Goal: Find contact information: Find contact information

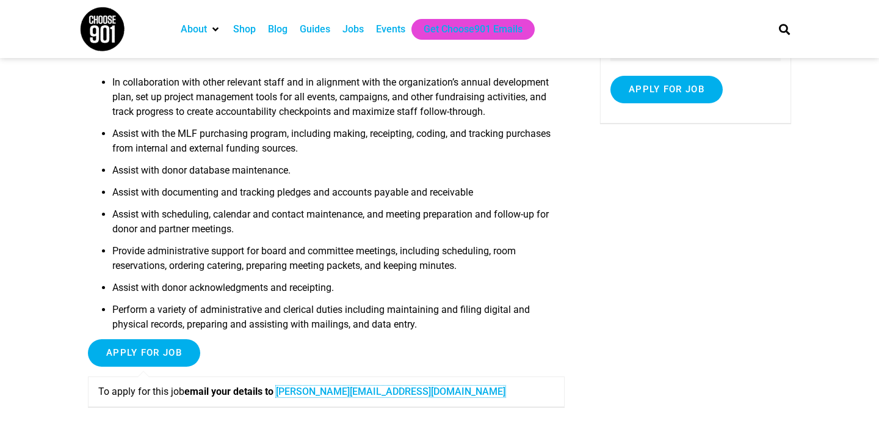
scroll to position [247, 0]
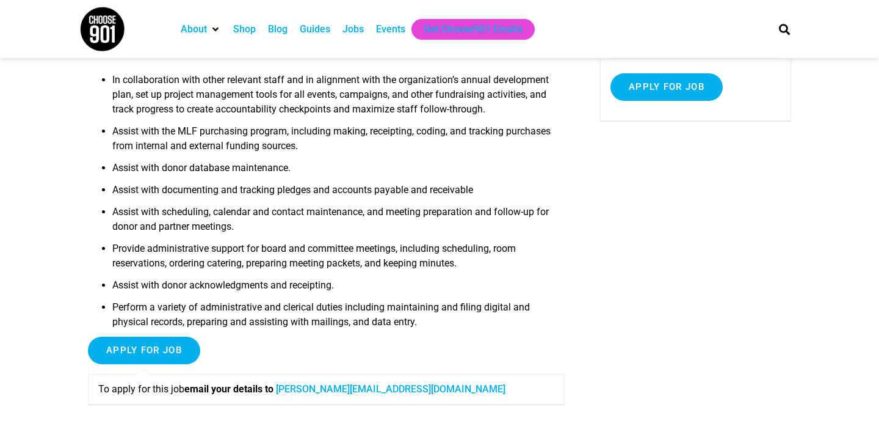
click at [408, 383] on link "[PERSON_NAME][EMAIL_ADDRESS][DOMAIN_NAME]" at bounding box center [391, 389] width 230 height 12
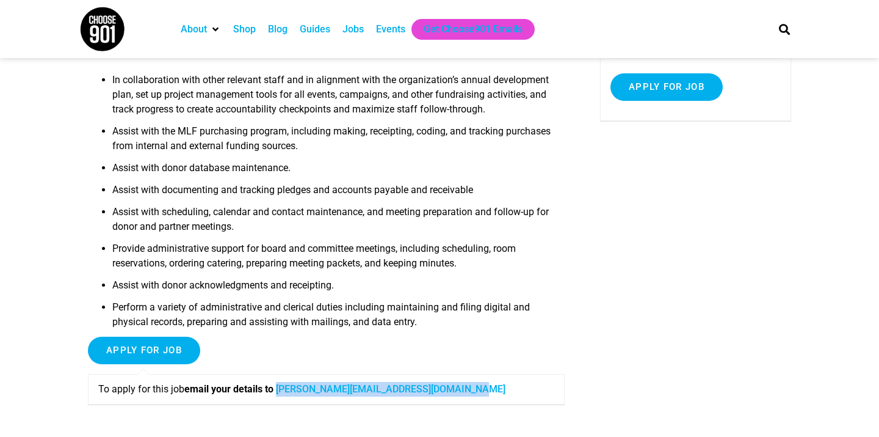
drag, startPoint x: 482, startPoint y: 375, endPoint x: 286, endPoint y: 372, distance: 195.4
click at [286, 382] on p "To apply for this job email your details to [PERSON_NAME][EMAIL_ADDRESS][DOMAIN…" at bounding box center [326, 389] width 456 height 15
copy link "[PERSON_NAME][EMAIL_ADDRESS][DOMAIN_NAME]"
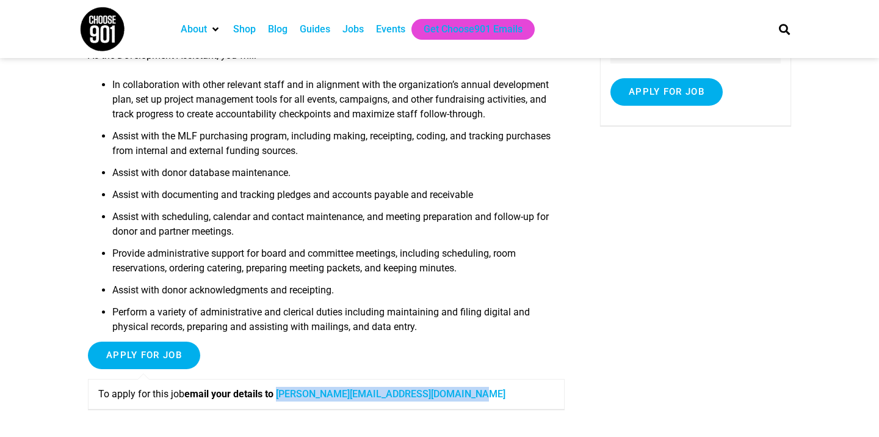
scroll to position [237, 0]
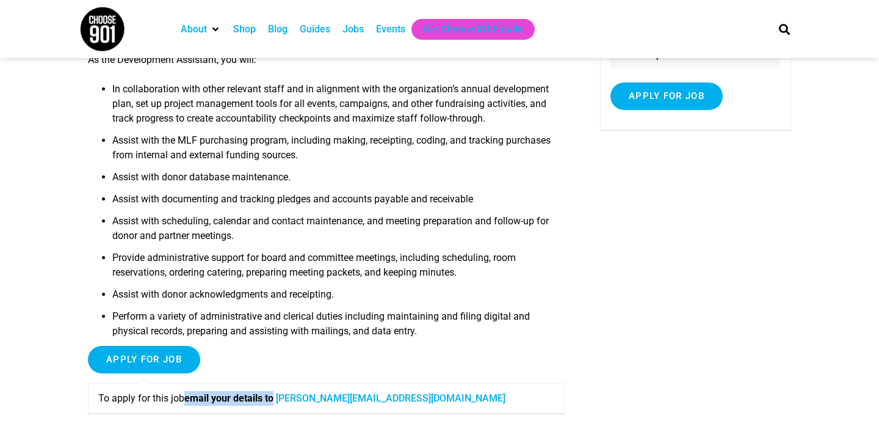
drag, startPoint x: 187, startPoint y: 383, endPoint x: 283, endPoint y: 383, distance: 96.5
click at [283, 391] on p "To apply for this job email your details to [PERSON_NAME][EMAIL_ADDRESS][DOMAIN…" at bounding box center [326, 398] width 456 height 15
click at [203, 409] on div "The Memphis Library Foundation is a nonprofit organization that supports the Me…" at bounding box center [326, 164] width 477 height 537
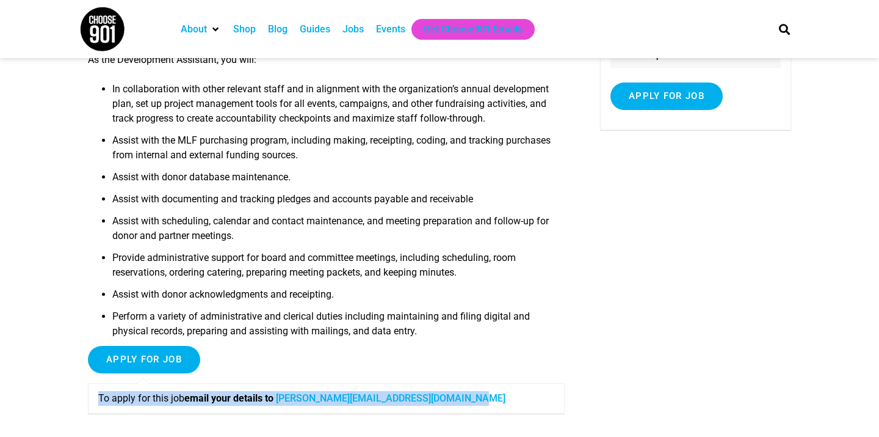
drag, startPoint x: 92, startPoint y: 382, endPoint x: 463, endPoint y: 407, distance: 371.4
click at [463, 408] on div "Apply for job To apply for this job email your details to [PERSON_NAME][EMAIL_A…" at bounding box center [326, 385] width 477 height 78
copy p "To apply for this job email your details to [PERSON_NAME][EMAIL_ADDRESS][DOMAIN…"
